Goal: Check status: Check status

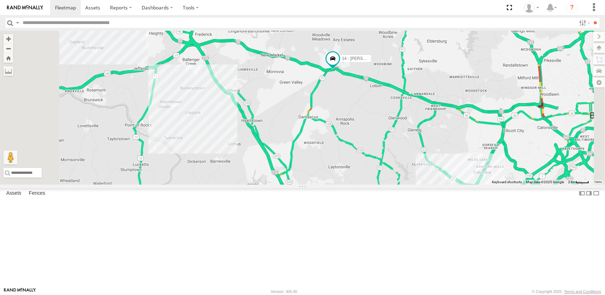
drag, startPoint x: 421, startPoint y: 76, endPoint x: 430, endPoint y: 153, distance: 77.2
click at [430, 153] on div "19 - [PERSON_NAME] 18 - SPARE 14 - [GEOGRAPHIC_DATA]" at bounding box center [302, 108] width 605 height 154
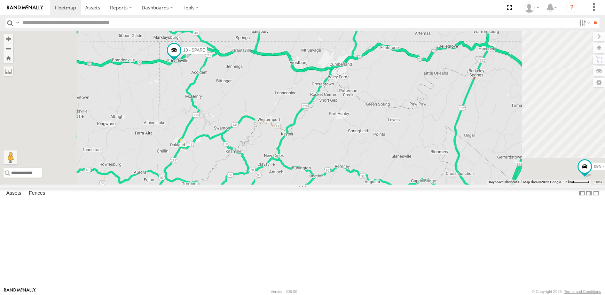
drag, startPoint x: 302, startPoint y: 67, endPoint x: 291, endPoint y: 138, distance: 71.9
click at [291, 138] on div "19 - [PERSON_NAME] 09N - [PERSON_NAME] 17 - [PERSON_NAME] 18 - SPARE" at bounding box center [302, 108] width 605 height 154
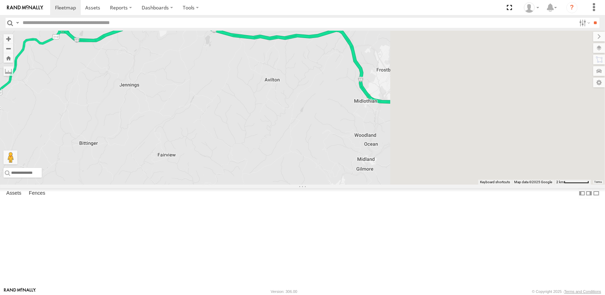
drag, startPoint x: 494, startPoint y: 176, endPoint x: 291, endPoint y: 143, distance: 205.8
click at [291, 143] on div "19 - [PERSON_NAME] 09N - [PERSON_NAME] 17 - [PERSON_NAME] 18 - SPARE" at bounding box center [302, 108] width 605 height 154
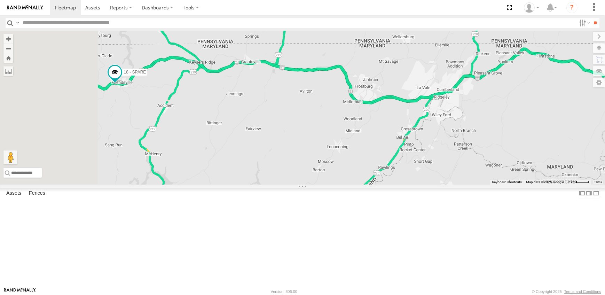
drag, startPoint x: 292, startPoint y: 162, endPoint x: 418, endPoint y: 163, distance: 126.1
click at [418, 163] on div "19 - [PERSON_NAME] 09N - [PERSON_NAME] 17 - [PERSON_NAME] 18 - SPARE" at bounding box center [302, 108] width 605 height 154
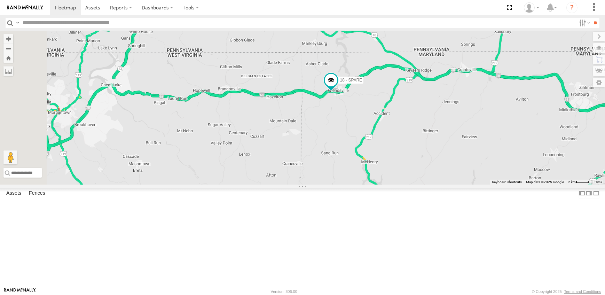
drag, startPoint x: 224, startPoint y: 177, endPoint x: 367, endPoint y: 187, distance: 143.8
click at [367, 185] on div "19 - [PERSON_NAME] 09N - [PERSON_NAME] 17 - [PERSON_NAME] 18 - SPARE" at bounding box center [302, 108] width 605 height 154
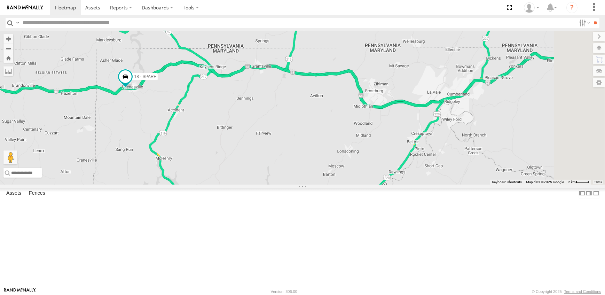
drag, startPoint x: 532, startPoint y: 181, endPoint x: 326, endPoint y: 178, distance: 205.9
click at [326, 178] on div "19 - [PERSON_NAME] 09N - [PERSON_NAME] 17 - [PERSON_NAME] 18 - SPARE" at bounding box center [302, 108] width 605 height 154
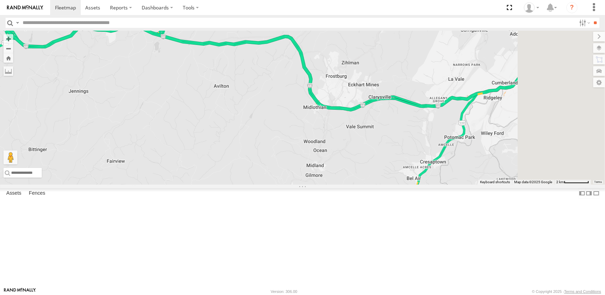
drag, startPoint x: 545, startPoint y: 196, endPoint x: 337, endPoint y: 166, distance: 210.8
click at [337, 166] on div "19 - [PERSON_NAME] 09N - [PERSON_NAME] 17 - [PERSON_NAME] 18 - SPARE" at bounding box center [302, 108] width 605 height 154
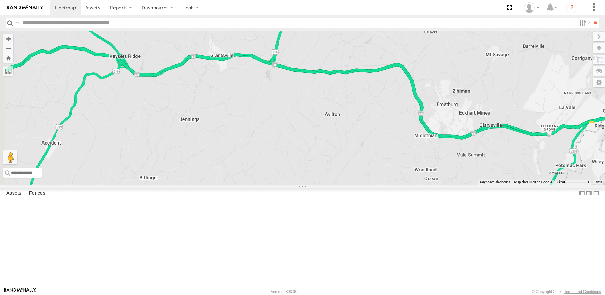
drag, startPoint x: 285, startPoint y: 178, endPoint x: 439, endPoint y: 208, distance: 157.2
click at [439, 185] on div "19 - [PERSON_NAME] 09N - [PERSON_NAME] 17 - [PERSON_NAME] 18 - SPARE" at bounding box center [302, 108] width 605 height 154
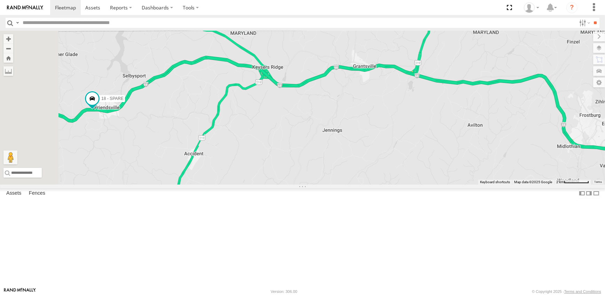
drag, startPoint x: 383, startPoint y: 170, endPoint x: 389, endPoint y: 171, distance: 5.3
click at [389, 171] on div "19 - [PERSON_NAME] 09N - [PERSON_NAME] 17 - [PERSON_NAME] 18 - SPARE" at bounding box center [302, 108] width 605 height 154
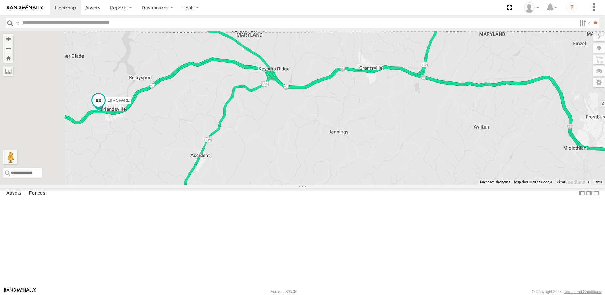
click at [105, 107] on span at bounding box center [98, 100] width 13 height 13
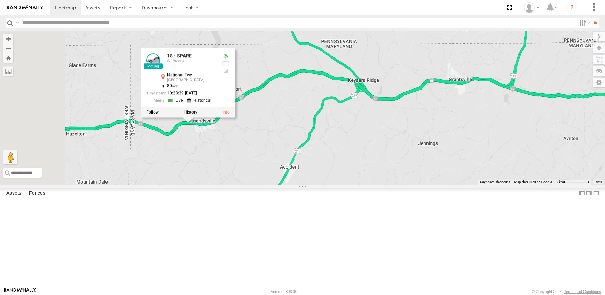
drag, startPoint x: 213, startPoint y: 194, endPoint x: 303, endPoint y: 205, distance: 90.9
click at [303, 185] on div "19 - [PERSON_NAME] 09N - [PERSON_NAME] 17 - [PERSON_NAME] 18 - SPARE 18 - SPARE…" at bounding box center [302, 108] width 605 height 154
click at [334, 185] on div "19 - [PERSON_NAME] 09N - [PERSON_NAME] 17 - [PERSON_NAME] 18 - SPARE 18 - SPARE…" at bounding box center [302, 108] width 605 height 154
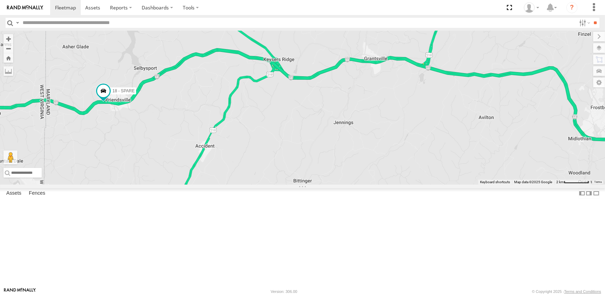
drag, startPoint x: 442, startPoint y: 256, endPoint x: 358, endPoint y: 235, distance: 87.2
click at [358, 185] on div "19 - [PERSON_NAME] 09N - [PERSON_NAME] 17 - [PERSON_NAME] 18 - SPARE" at bounding box center [302, 108] width 605 height 154
